Goal: Task Accomplishment & Management: Complete application form

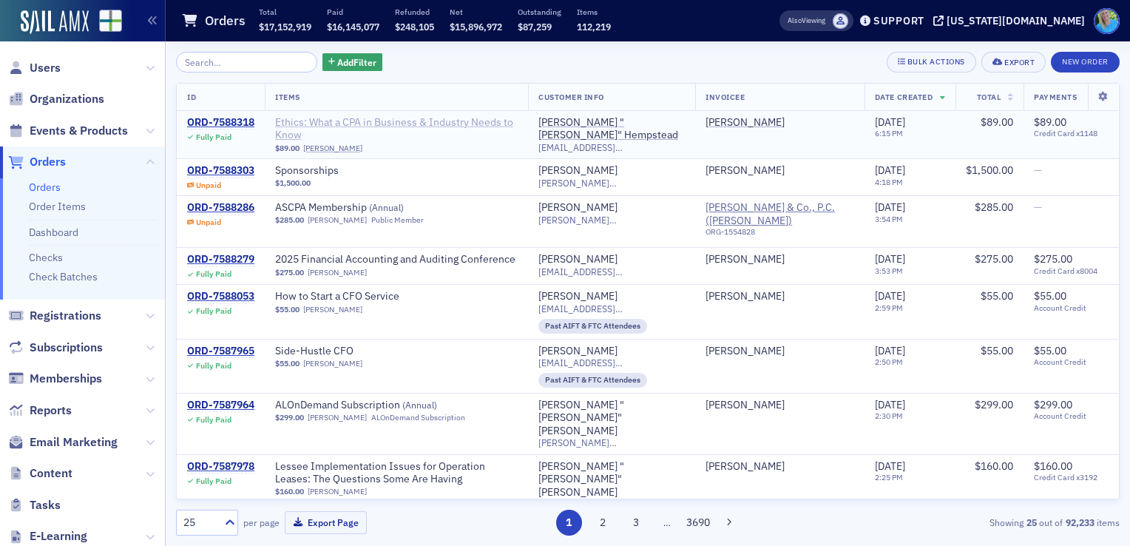
click at [440, 121] on span "Ethics: What a CPA in Business & Industry Needs to Know" at bounding box center [396, 129] width 243 height 26
click at [73, 314] on span "Registrations" at bounding box center [66, 316] width 72 height 16
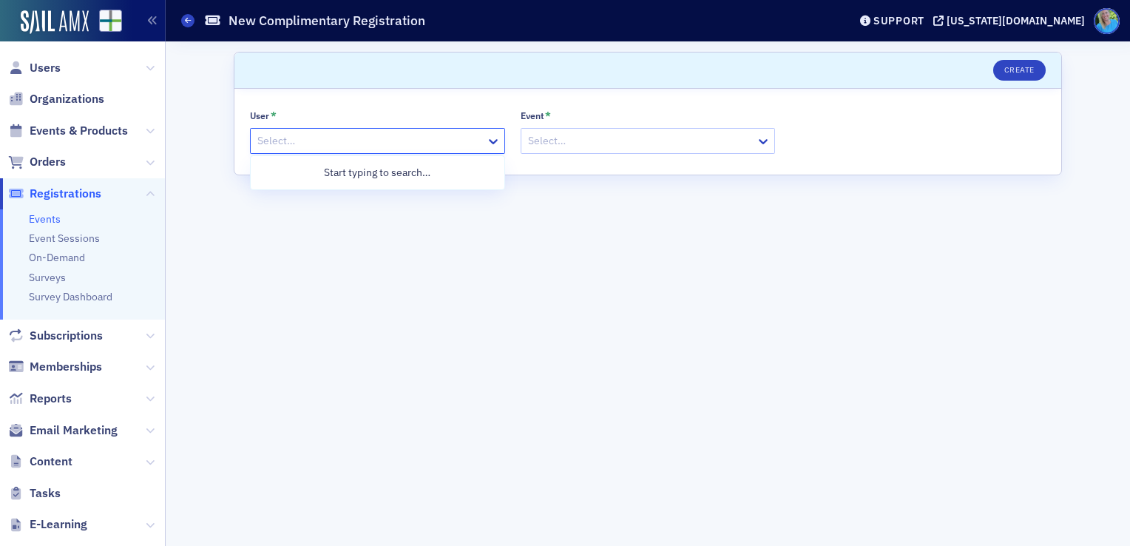
click at [400, 144] on div at bounding box center [370, 141] width 229 height 18
type input "[PERSON_NAME]"
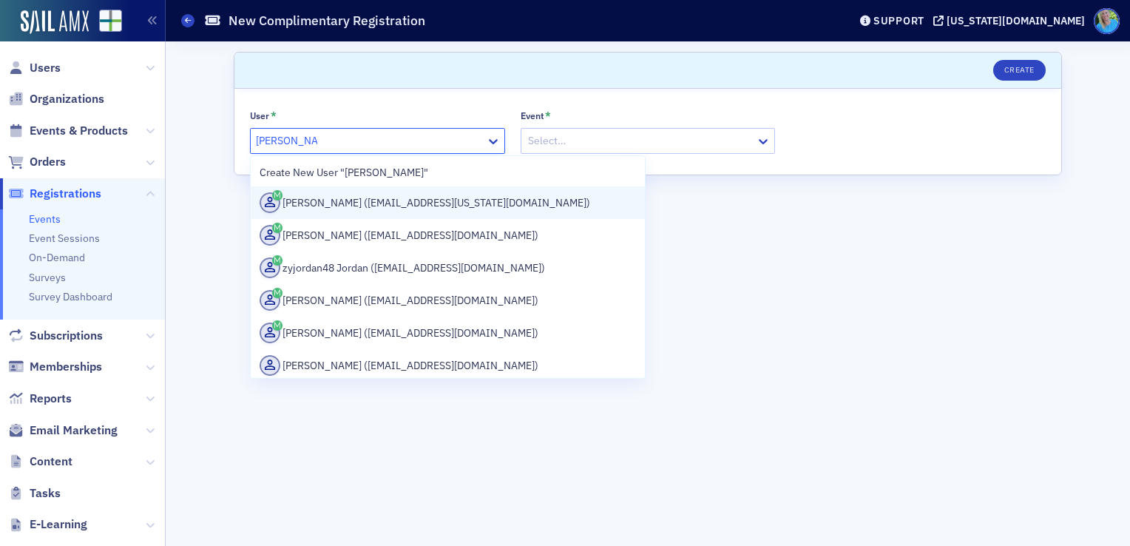
click at [443, 207] on div "[PERSON_NAME] ([EMAIL_ADDRESS][US_STATE][DOMAIN_NAME])" at bounding box center [448, 202] width 376 height 21
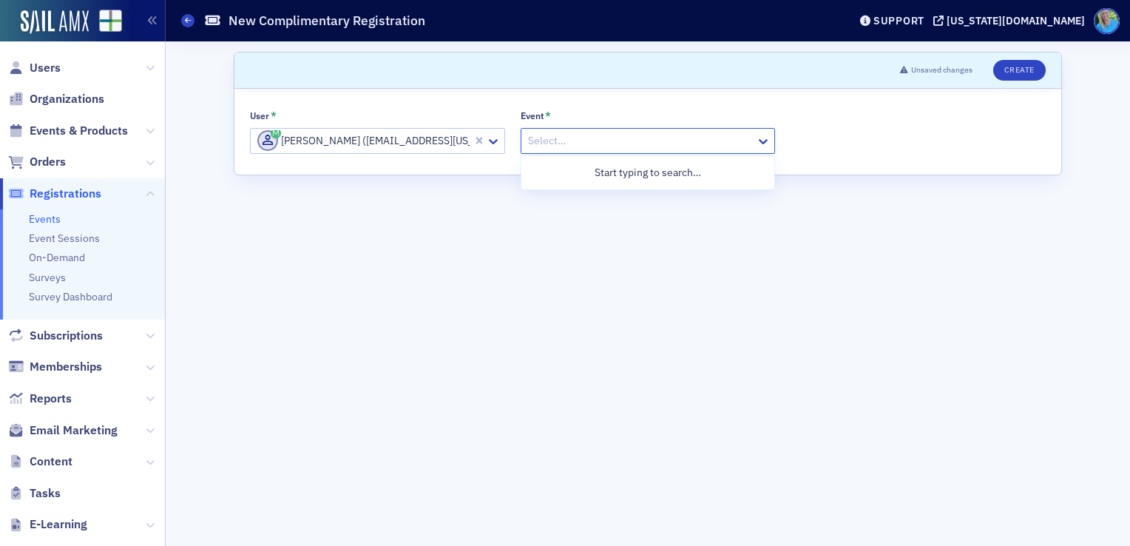
click at [621, 138] on div at bounding box center [641, 141] width 229 height 18
type input "Auburn Sip & C"
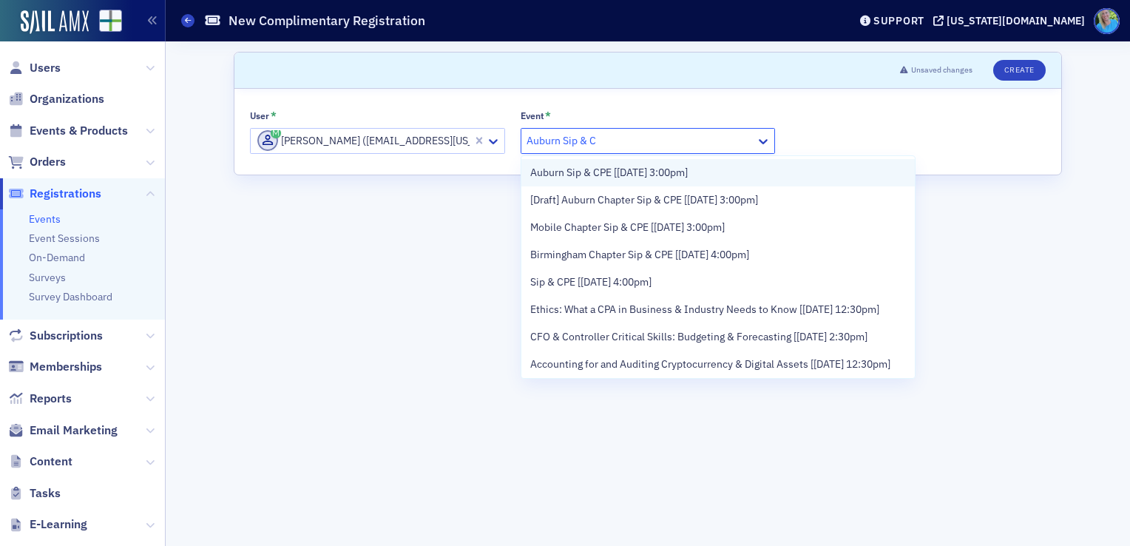
click at [629, 179] on span "Auburn Sip & CPE [[DATE] 3:00pm]" at bounding box center [609, 173] width 158 height 16
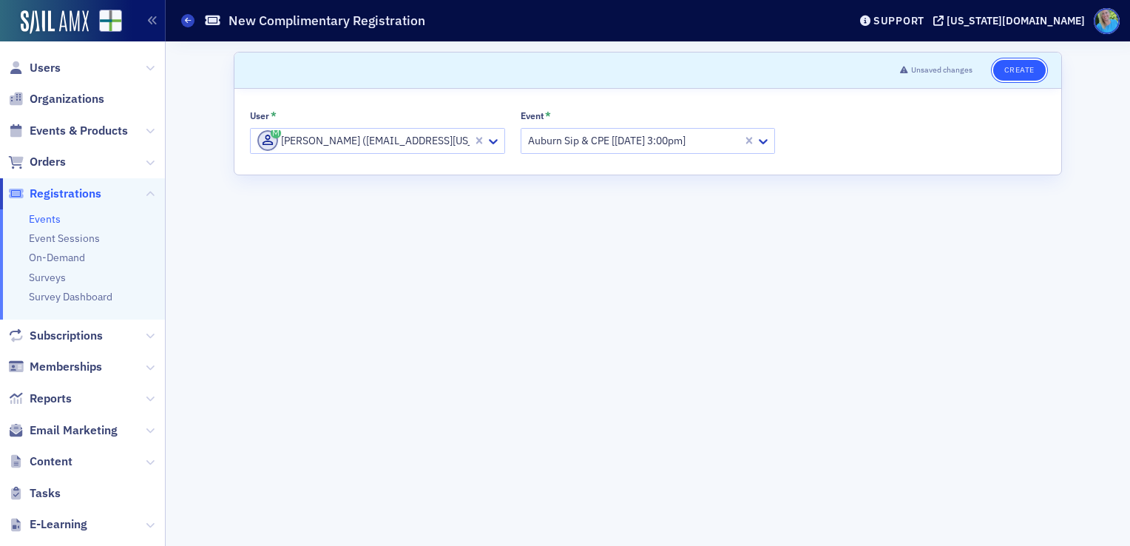
click at [1003, 70] on button "Create" at bounding box center [1019, 70] width 53 height 21
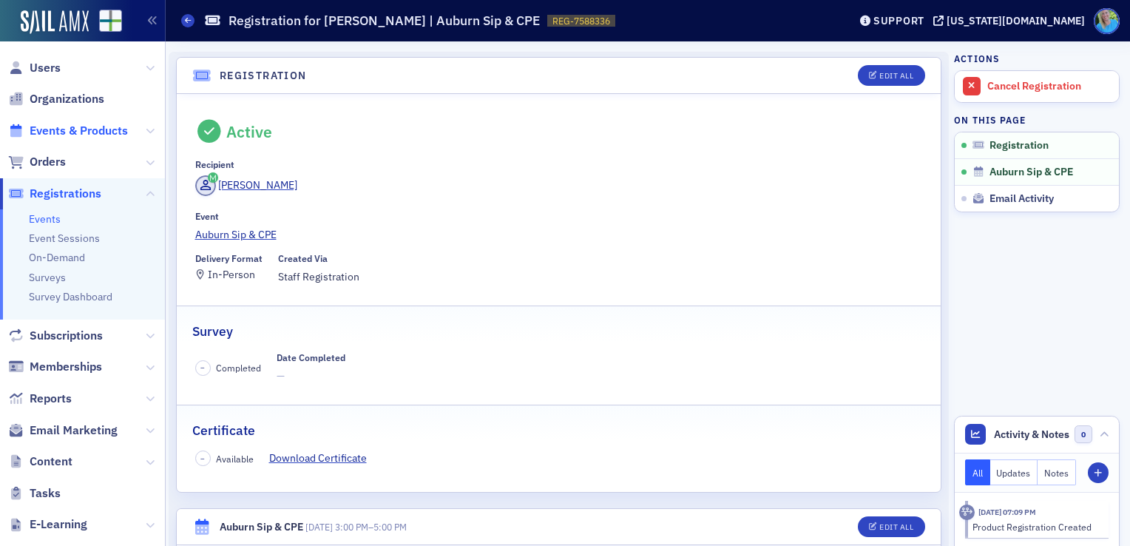
click at [65, 136] on span "Events & Products" at bounding box center [79, 131] width 98 height 16
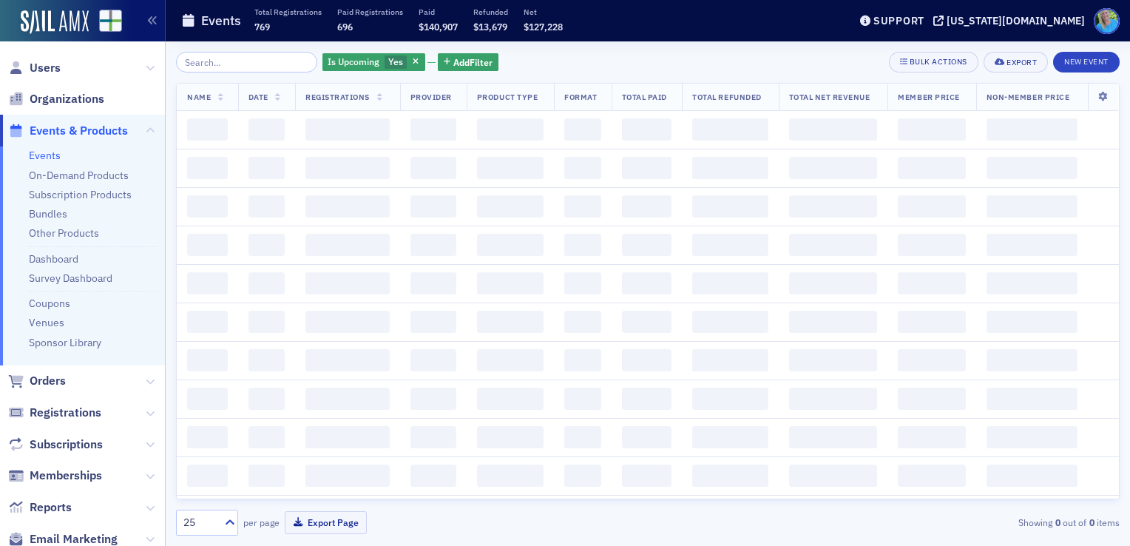
click at [47, 376] on span "Orders" at bounding box center [48, 381] width 36 height 16
